Goal: Find specific page/section: Find specific page/section

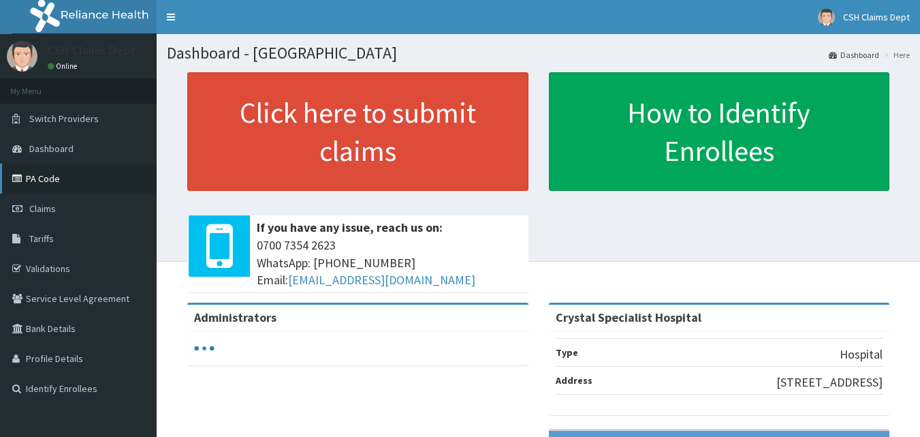
click at [58, 185] on link "PA Code" at bounding box center [78, 178] width 157 height 30
click at [52, 186] on link "PA Code" at bounding box center [78, 178] width 157 height 30
